Goal: Transaction & Acquisition: Purchase product/service

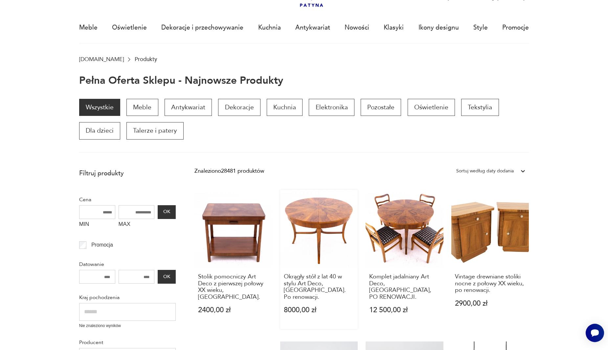
click at [322, 247] on link "Okrągły stół z lat 40 w stylu Art Deco, [GEOGRAPHIC_DATA]. Po renowacji. 8000,0…" at bounding box center [319, 259] width 78 height 139
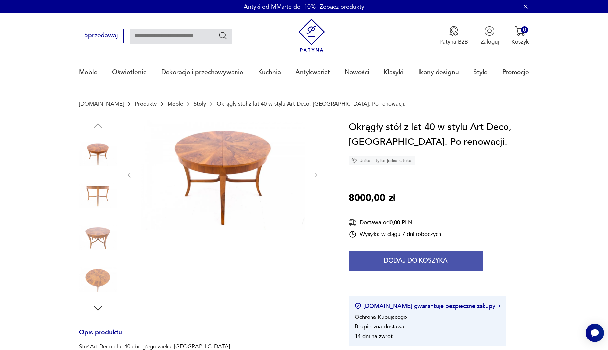
click at [400, 268] on button "Dodaj do koszyka" at bounding box center [416, 261] width 134 height 20
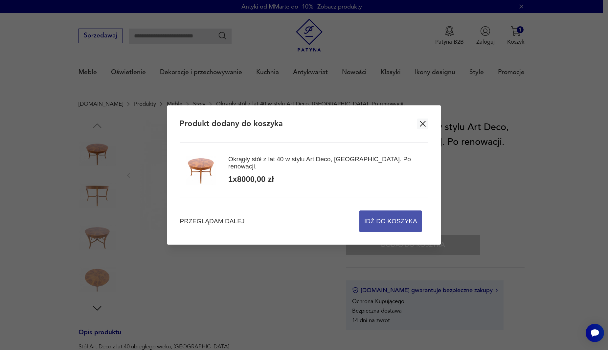
click at [395, 225] on span "Idź do koszyka" at bounding box center [390, 221] width 53 height 21
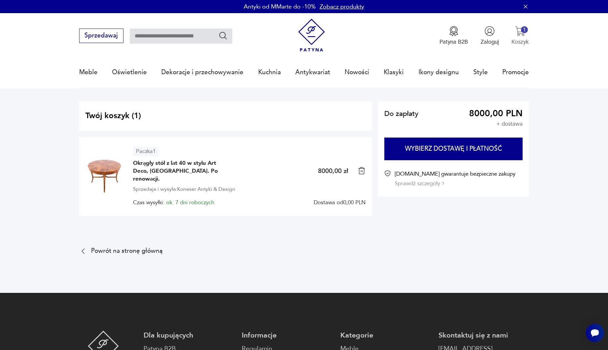
click at [525, 33] on div "1" at bounding box center [524, 29] width 7 height 7
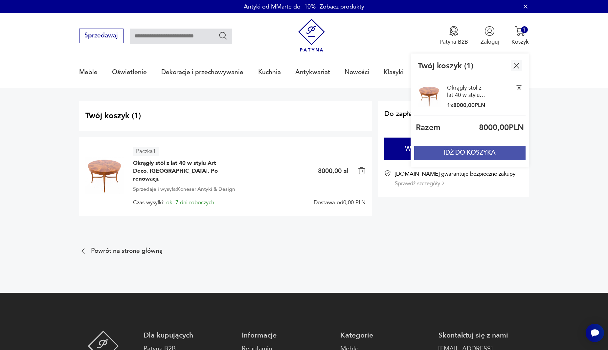
click at [469, 149] on button "IDŹ DO KOSZYKA" at bounding box center [469, 153] width 111 height 14
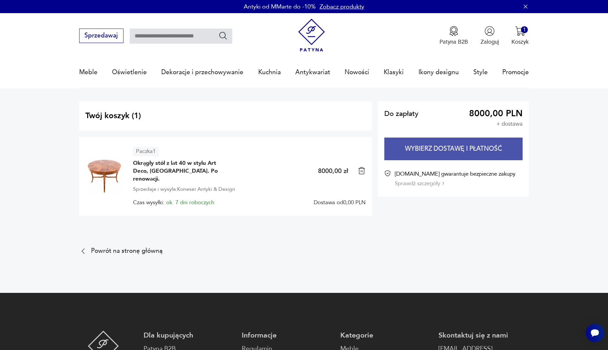
click at [484, 158] on button "Wybierz dostawę i płatność" at bounding box center [453, 149] width 138 height 23
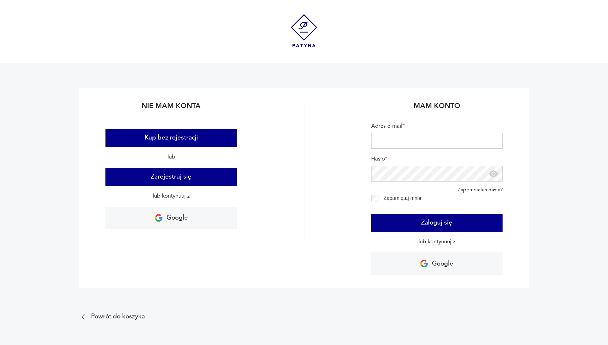
click at [163, 140] on button "Kup bez rejestracji" at bounding box center [170, 138] width 131 height 18
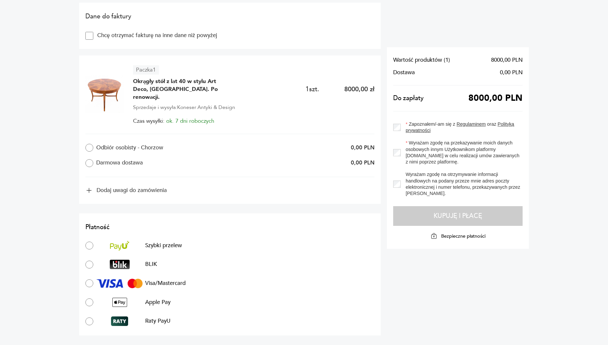
scroll to position [439, 0]
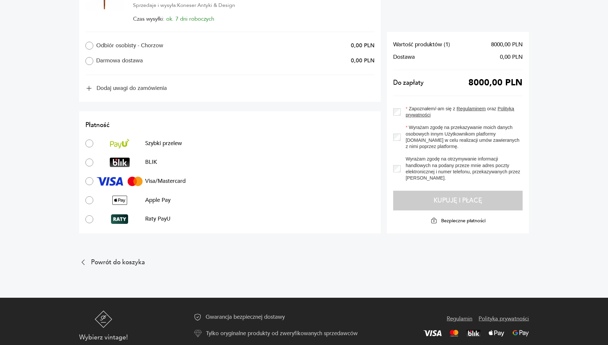
click at [164, 140] on p "Szybki przelew" at bounding box center [163, 144] width 37 height 8
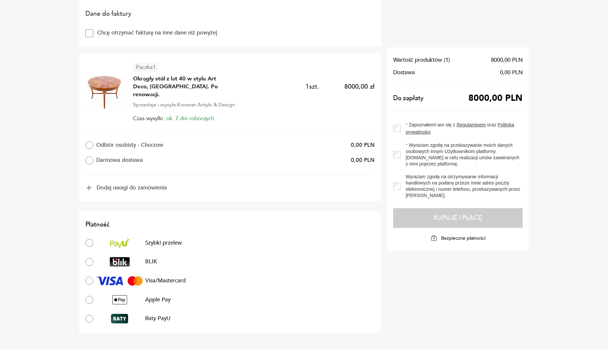
click at [119, 141] on label "Odbiór osobisty - Chorzow" at bounding box center [146, 145] width 123 height 8
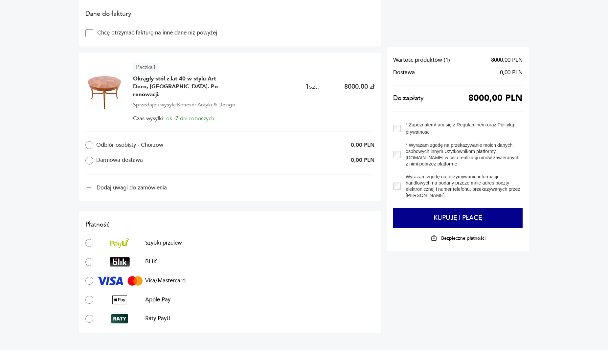
click at [110, 157] on label "Darmowa dostawa" at bounding box center [146, 161] width 123 height 8
drag, startPoint x: 110, startPoint y: 152, endPoint x: 355, endPoint y: 162, distance: 244.5
click at [355, 162] on div "Odbiór osobisty - Chorzow 0,00 PLN Darmowa dostawa 0,00 PLN" at bounding box center [229, 153] width 289 height 44
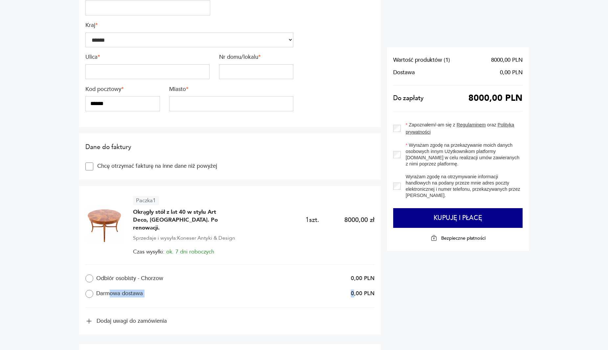
scroll to position [109, 0]
